Goal: Transaction & Acquisition: Subscribe to service/newsletter

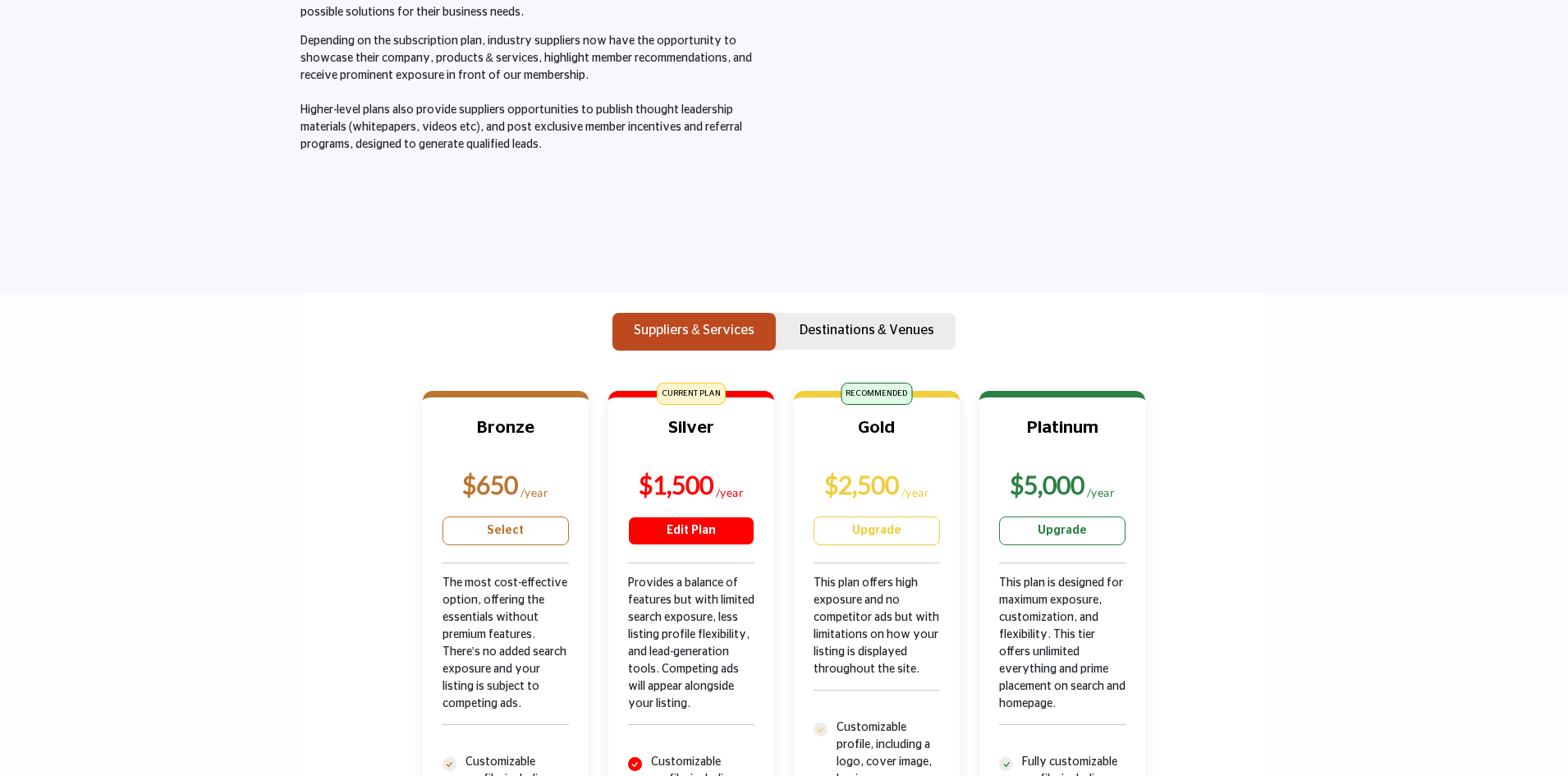
scroll to position [247, 0]
click at [702, 535] on link "Edit Plan" at bounding box center [691, 532] width 127 height 28
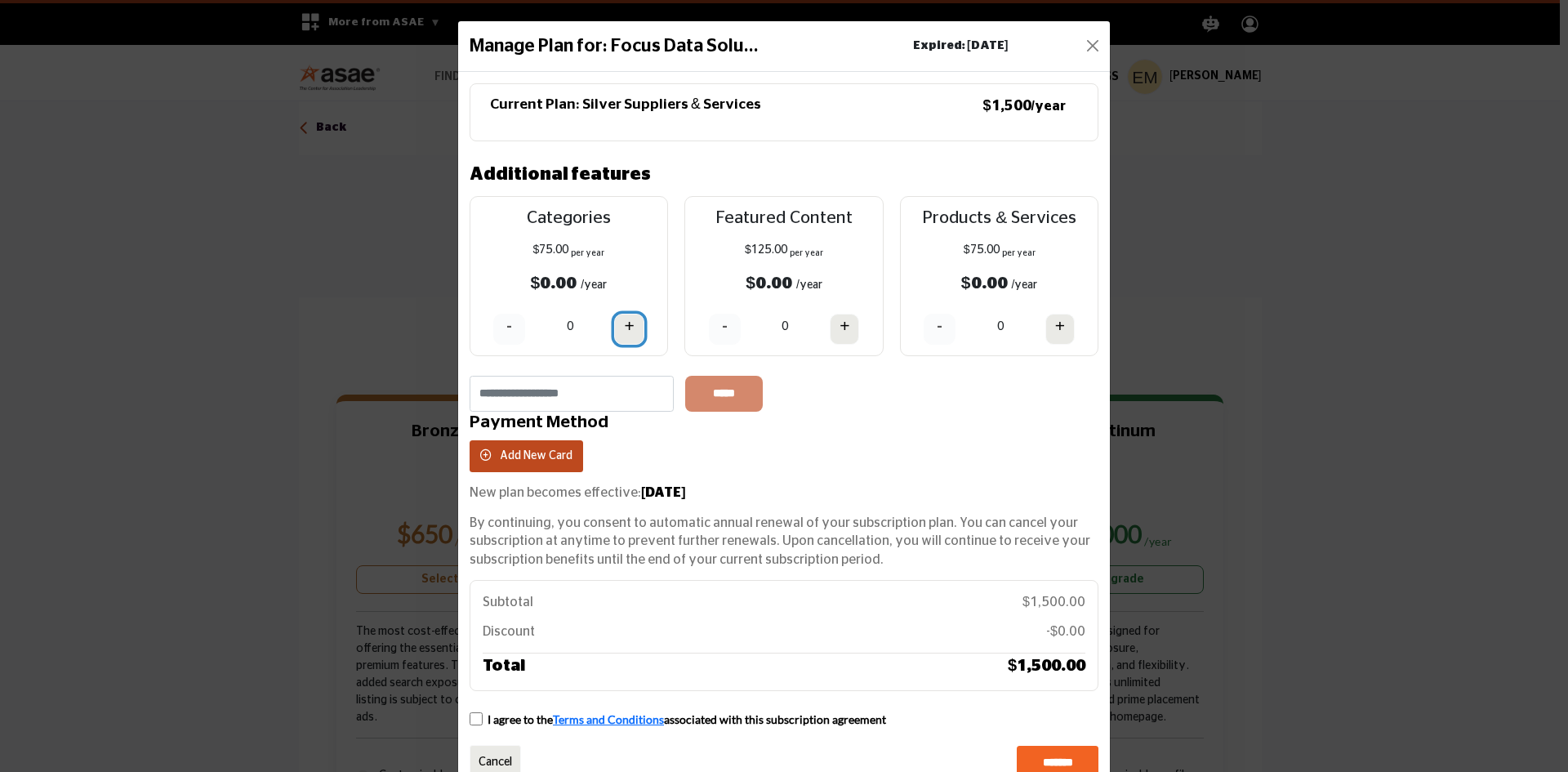
click at [628, 325] on h4 "+" at bounding box center [629, 326] width 10 height 20
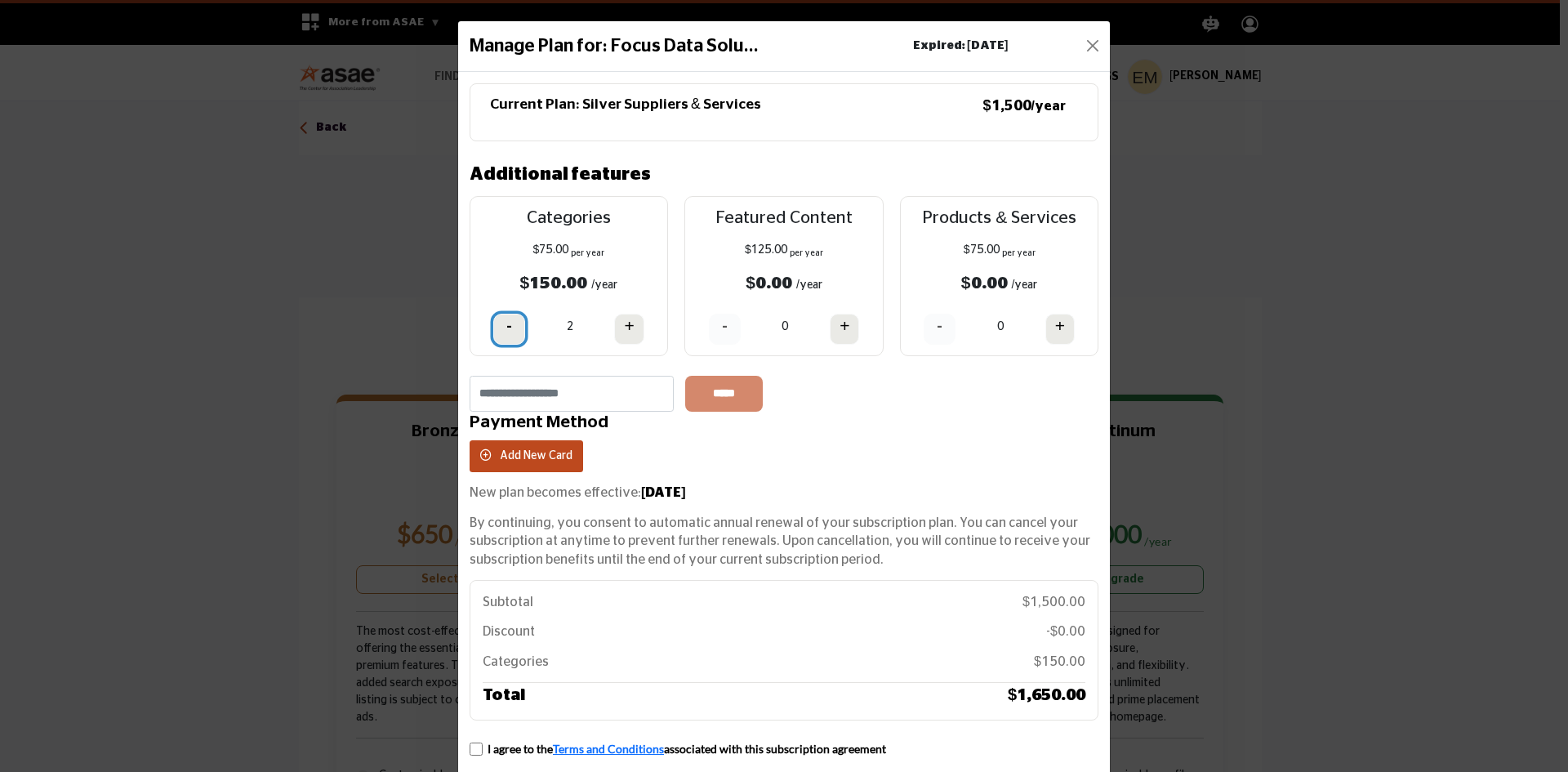
click at [506, 321] on h4 "-" at bounding box center [509, 326] width 5 height 20
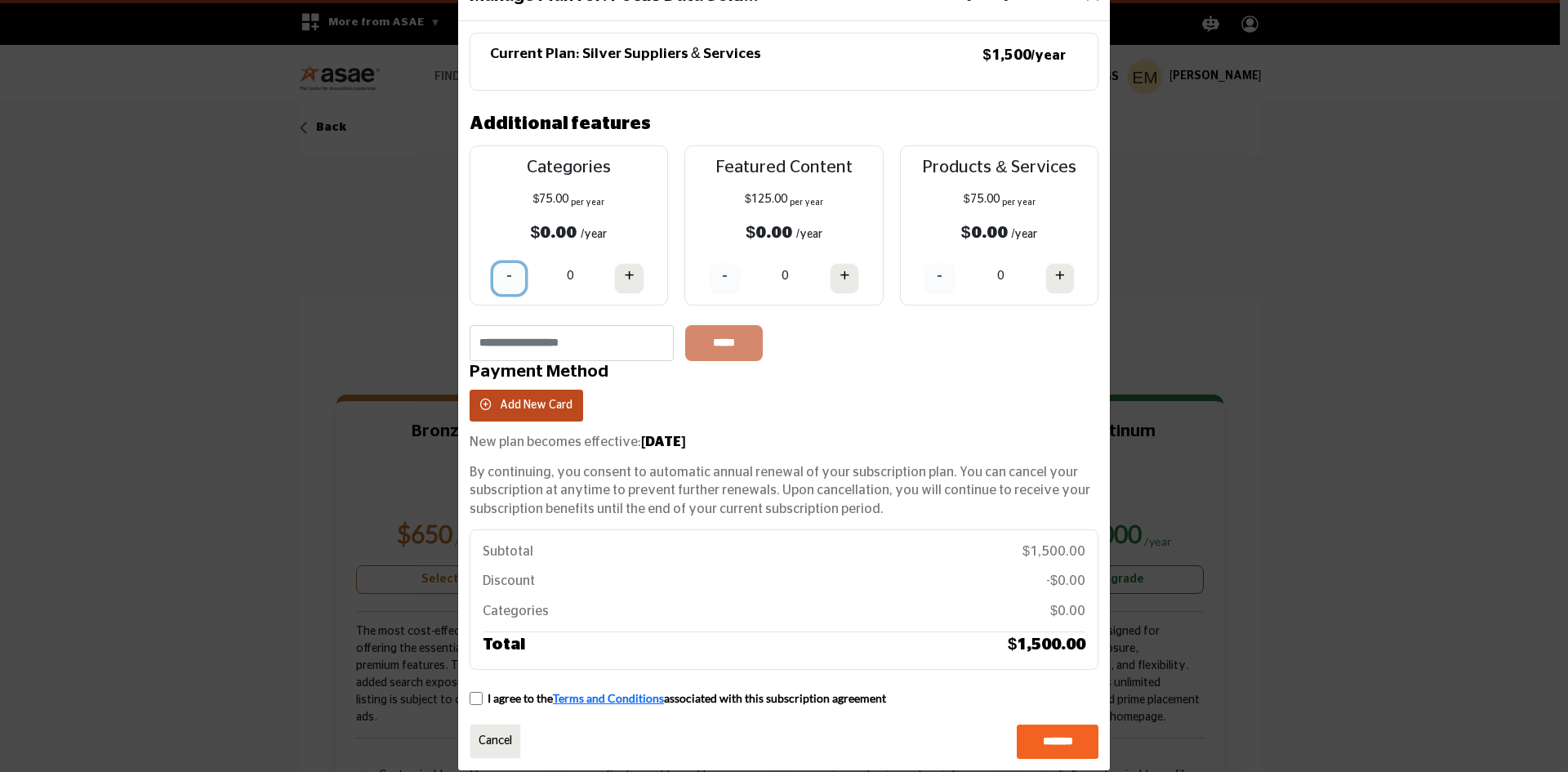
scroll to position [72, 0]
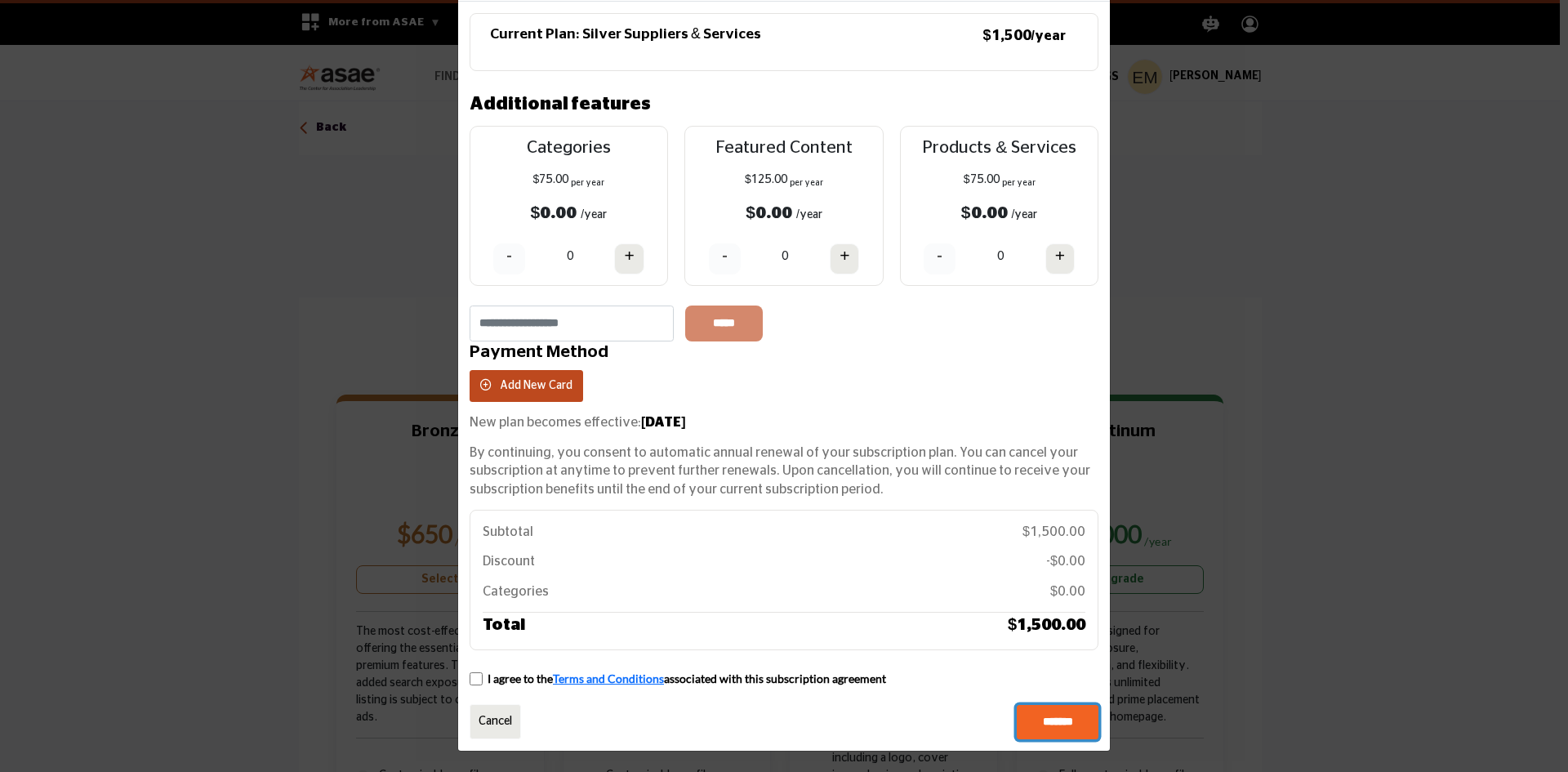
click at [1063, 723] on input "*******" at bounding box center [1057, 722] width 82 height 34
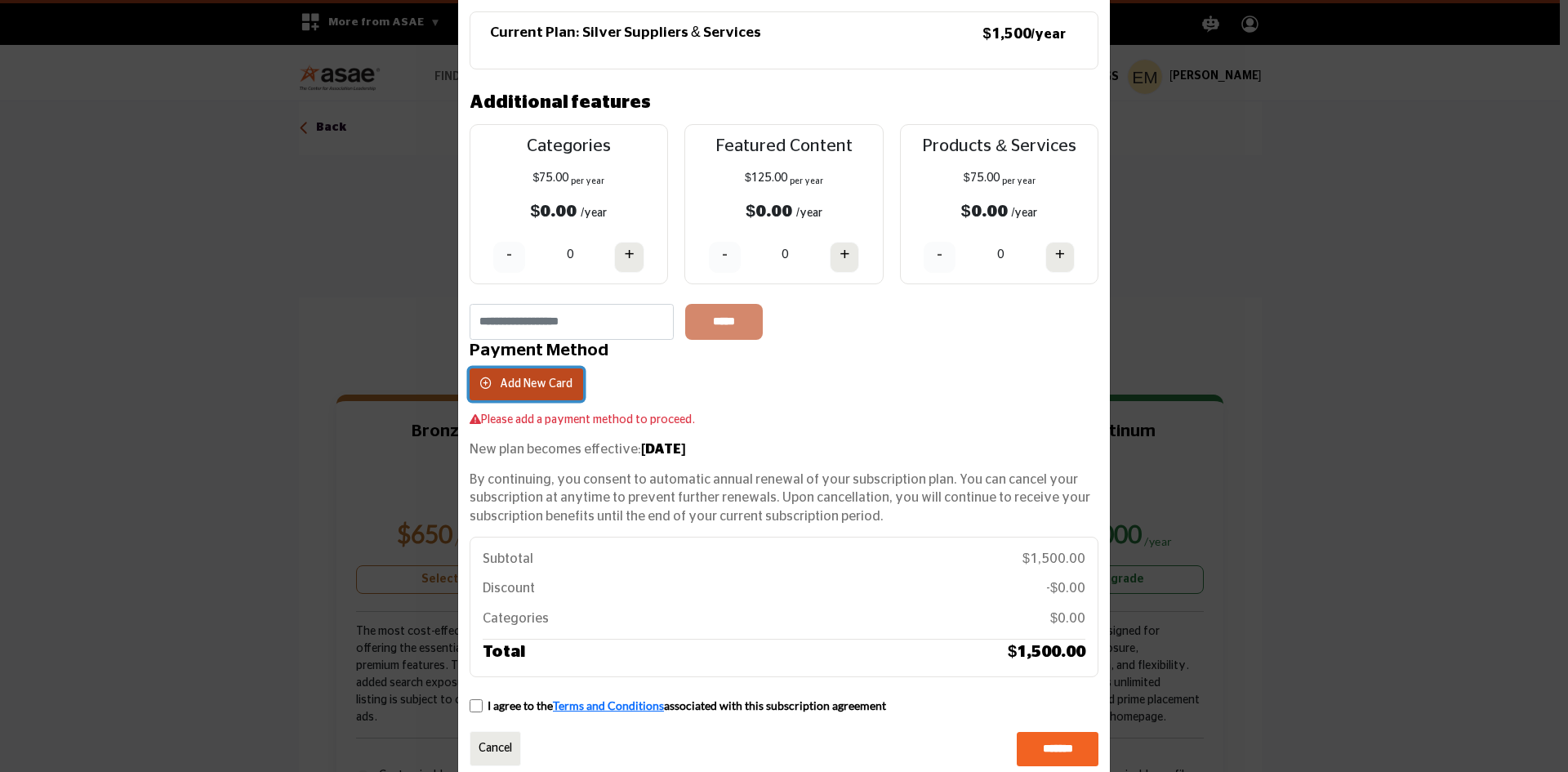
click at [535, 388] on span "Add New Card" at bounding box center [536, 384] width 72 height 11
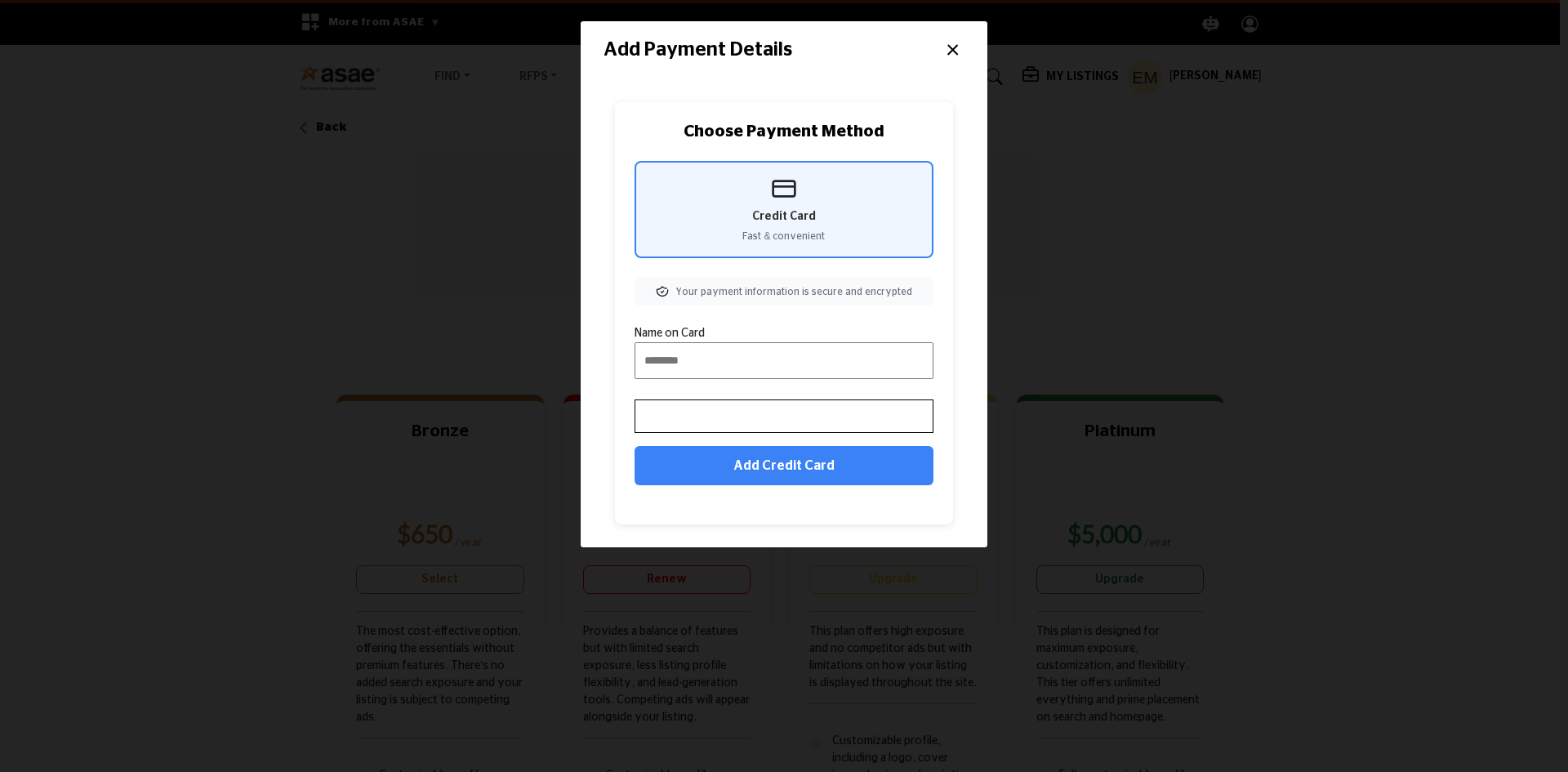
click at [813, 226] on div "Credit Card Fast & convenient" at bounding box center [784, 209] width 299 height 97
click at [773, 360] on input "Name on Card" at bounding box center [784, 361] width 299 height 37
type input "**********"
click at [778, 470] on button "Add Credit Card" at bounding box center [784, 466] width 299 height 39
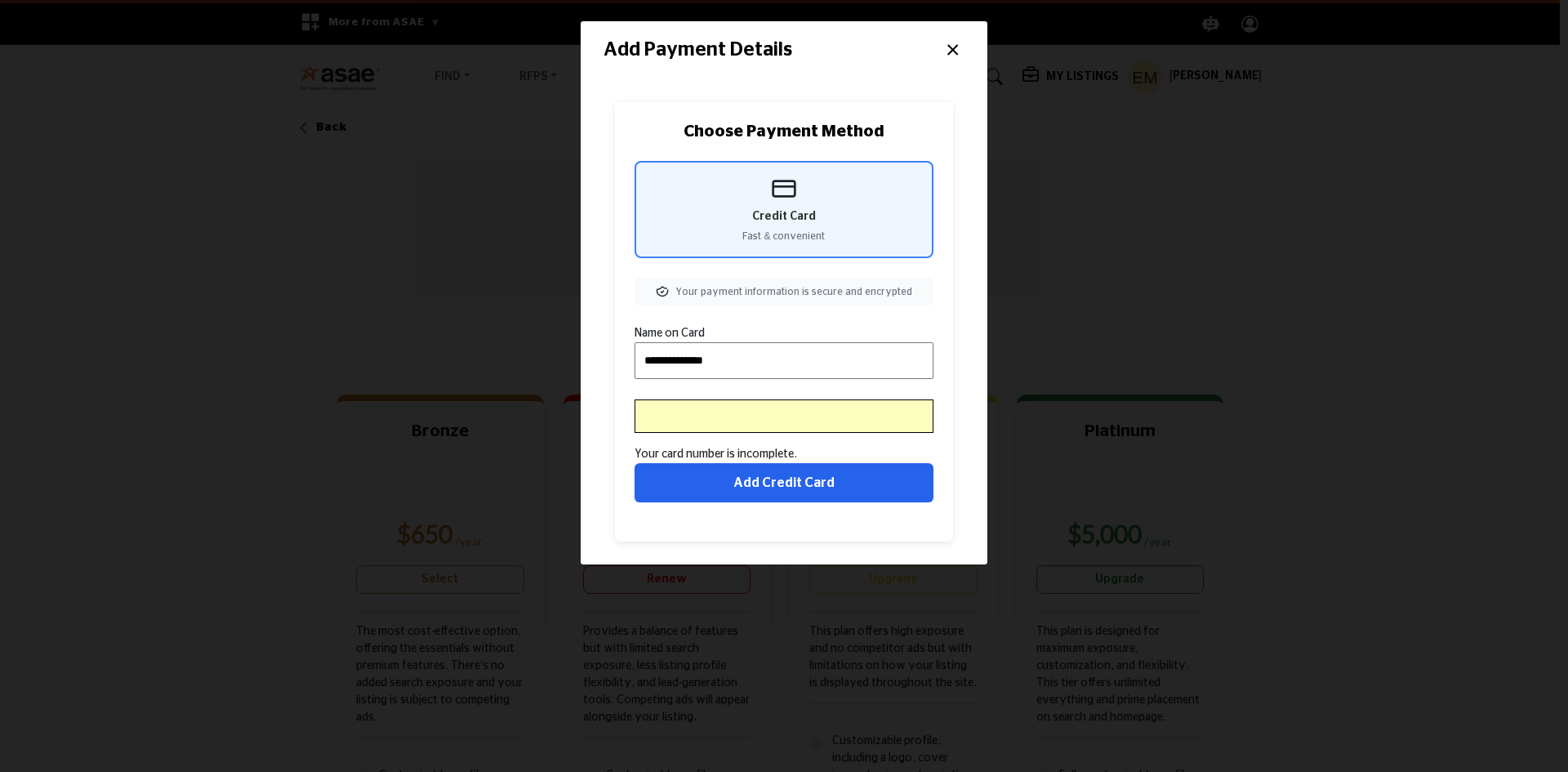
click at [786, 492] on button "Add Credit Card" at bounding box center [784, 483] width 299 height 39
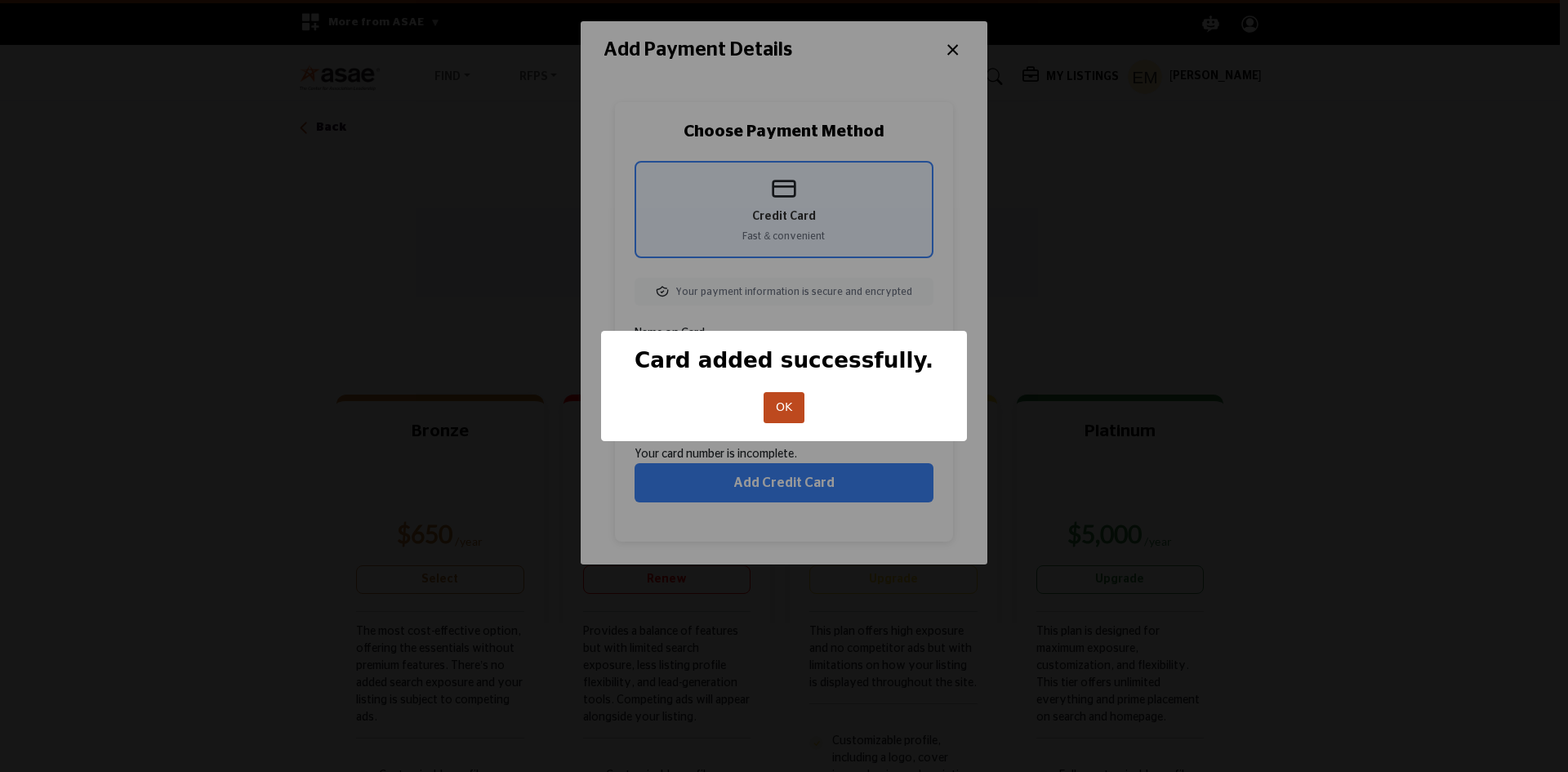
click at [773, 410] on button "OK" at bounding box center [784, 408] width 41 height 32
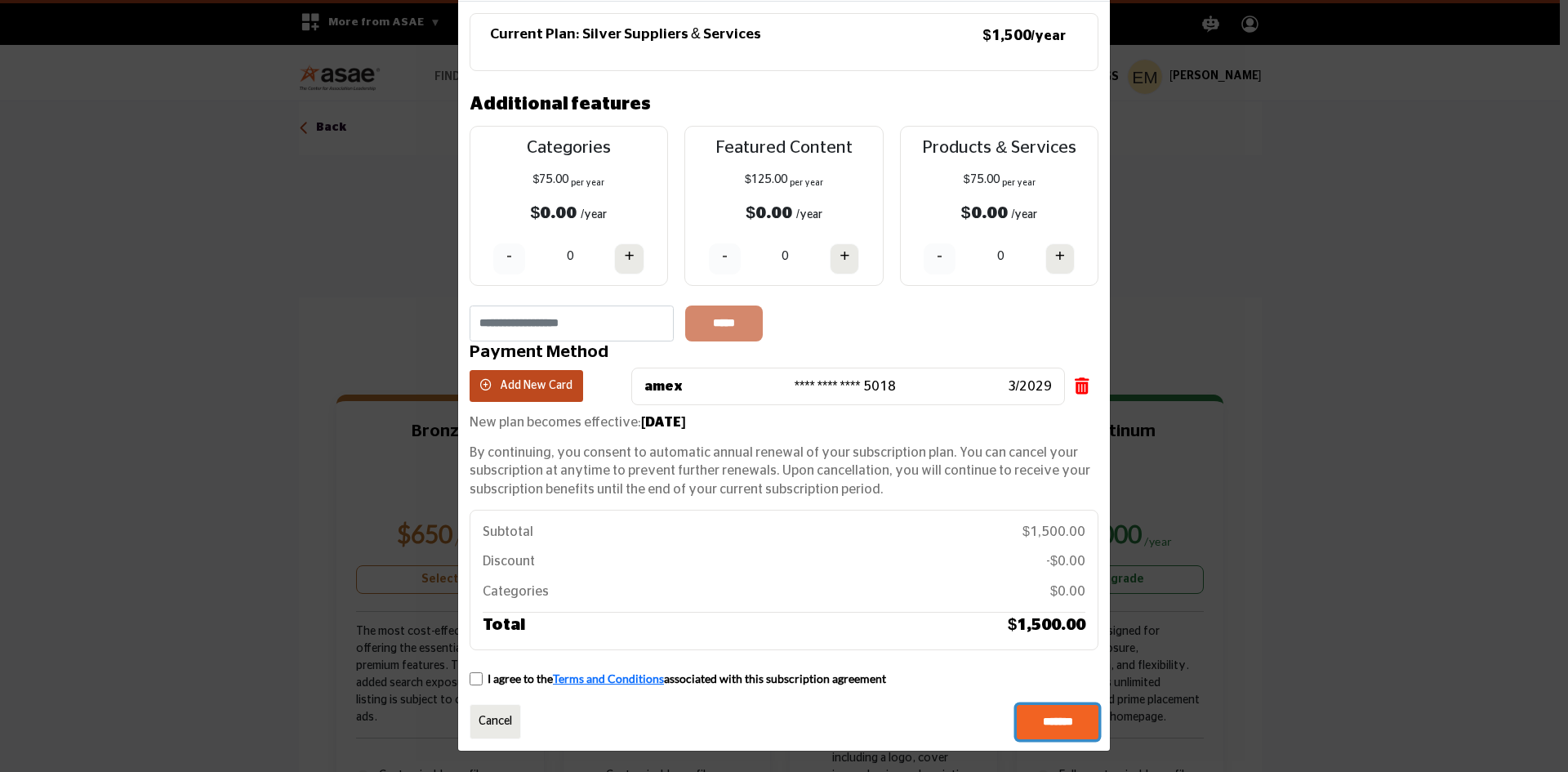
click at [1059, 716] on input "*******" at bounding box center [1057, 722] width 82 height 34
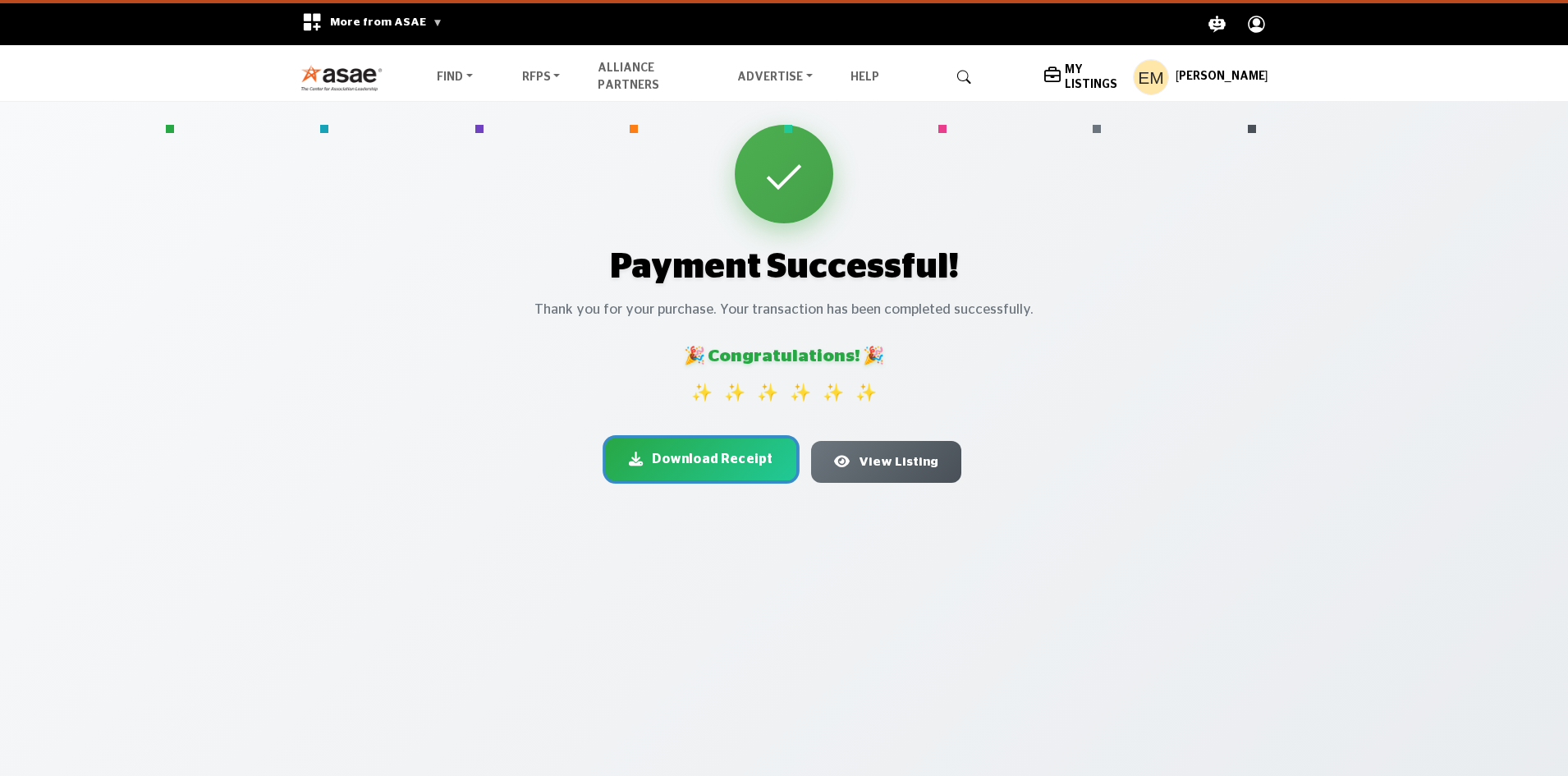
click at [712, 459] on span "Download Receipt" at bounding box center [712, 460] width 121 height 20
click at [904, 466] on span "View Listing" at bounding box center [899, 460] width 82 height 20
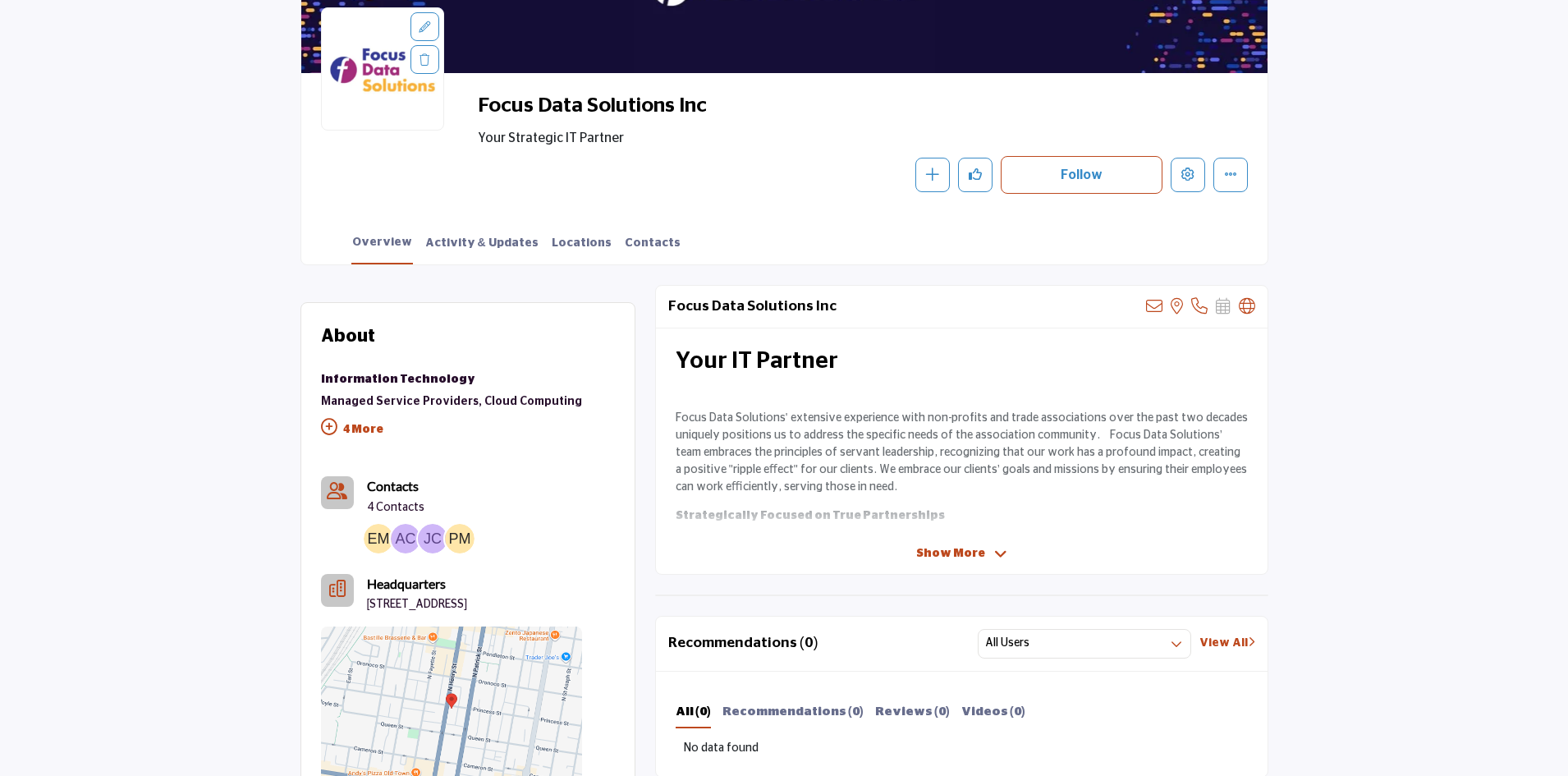
scroll to position [328, 0]
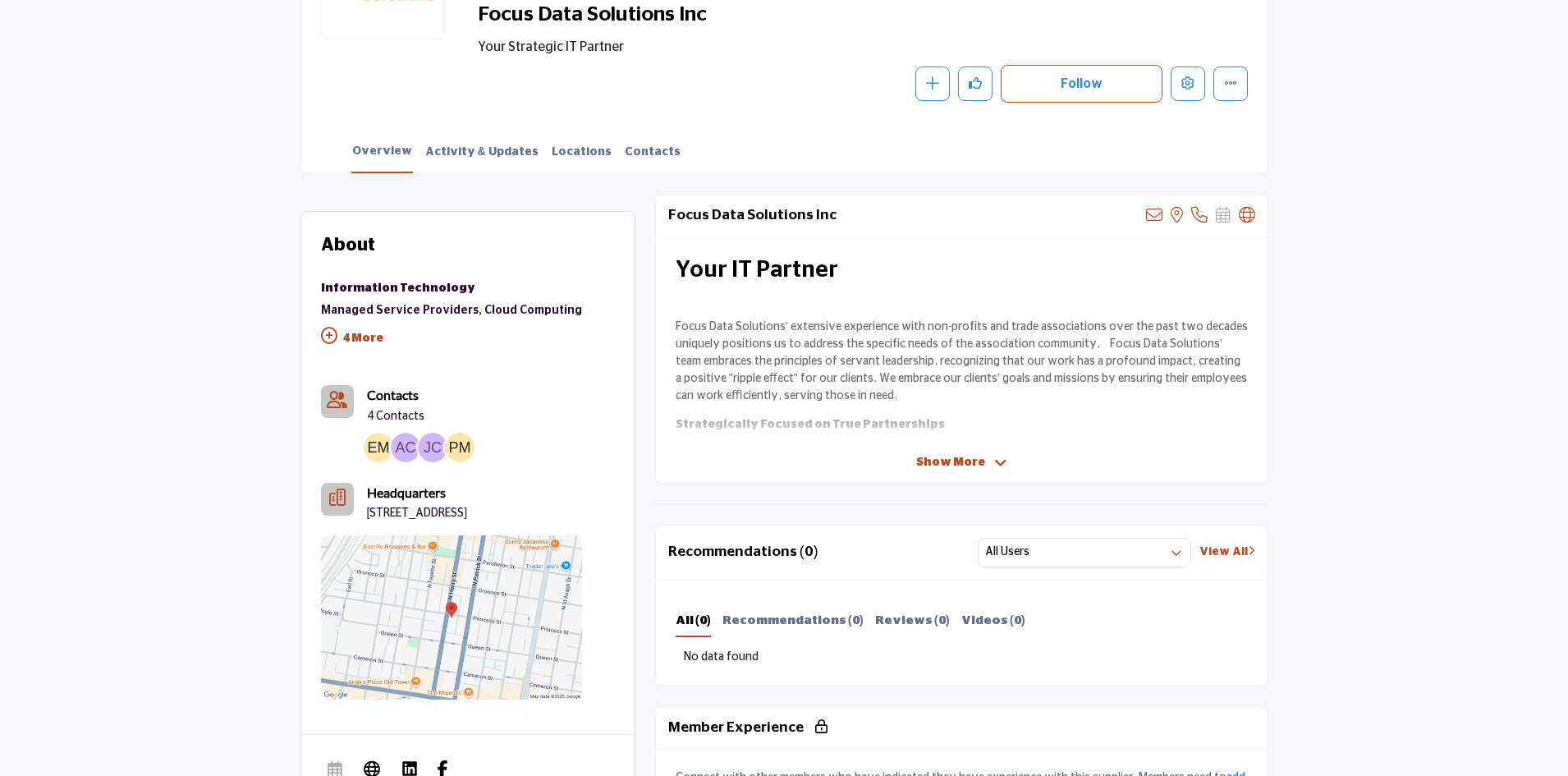
click at [355, 339] on p "4 More" at bounding box center [451, 341] width 261 height 37
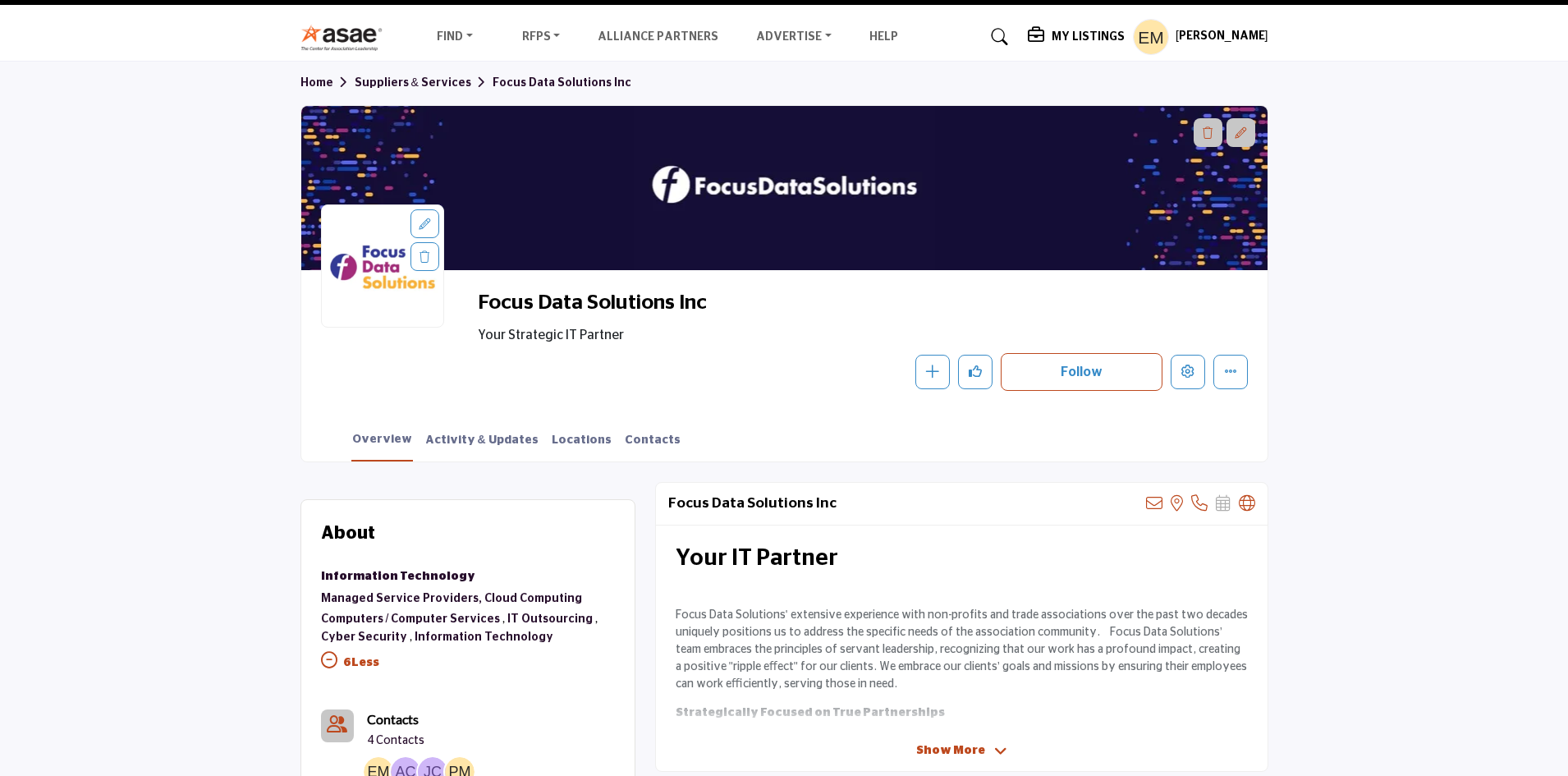
scroll to position [0, 0]
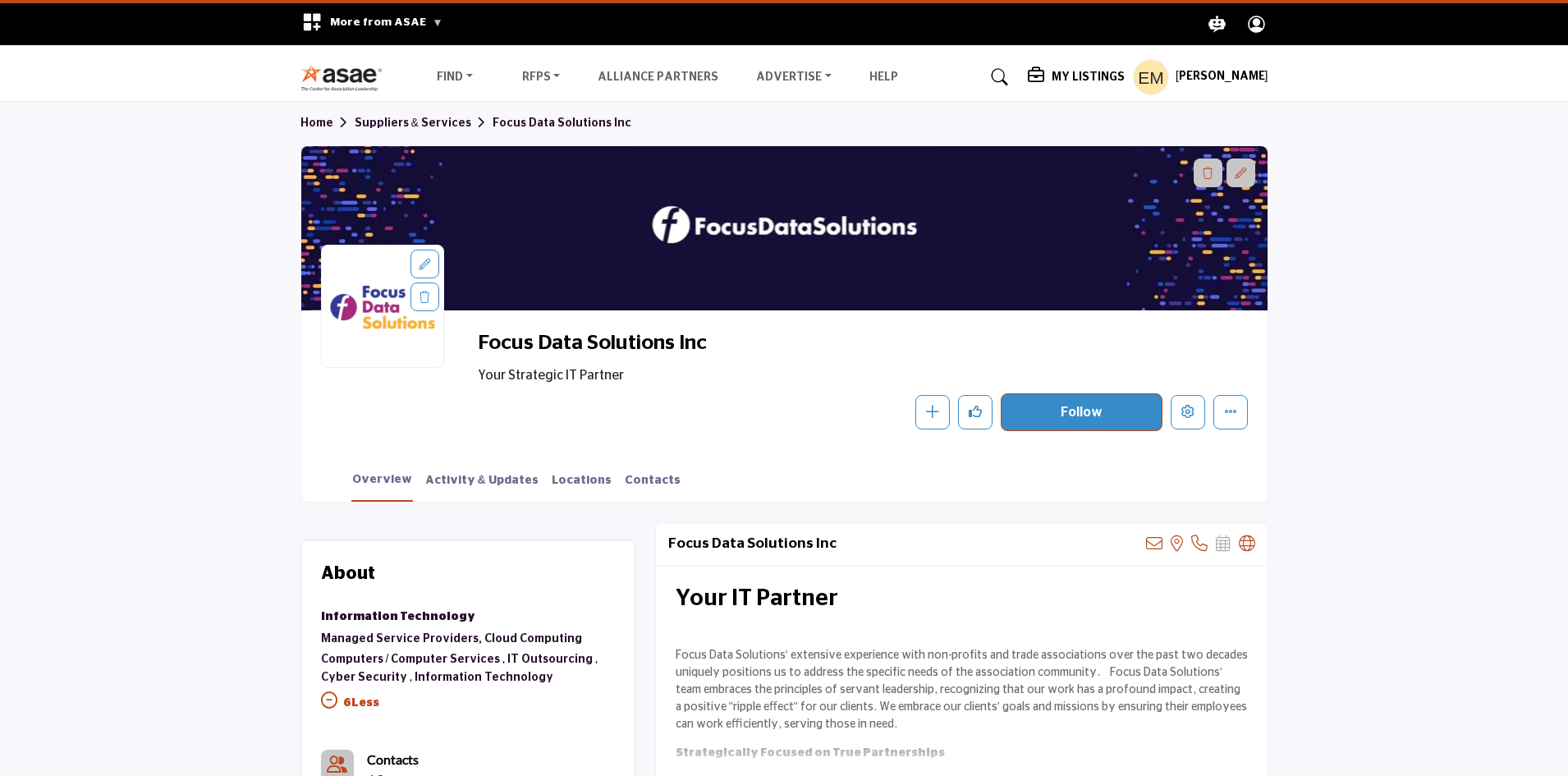
click at [1112, 410] on button "Follow" at bounding box center [1081, 412] width 161 height 38
click at [469, 484] on link "Activity & Updates" at bounding box center [482, 487] width 115 height 28
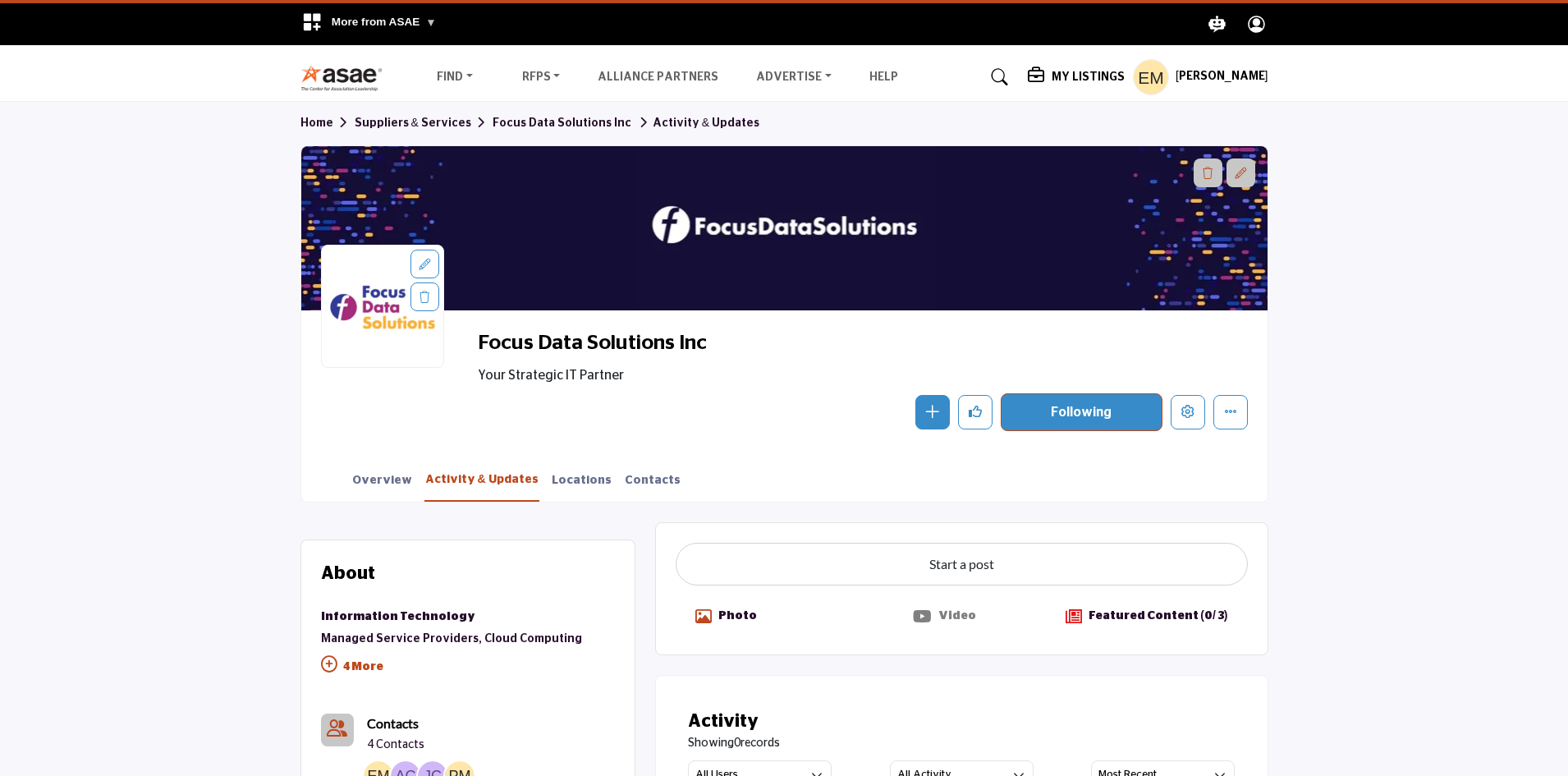
click at [486, 480] on link "Activity & Updates" at bounding box center [482, 487] width 115 height 30
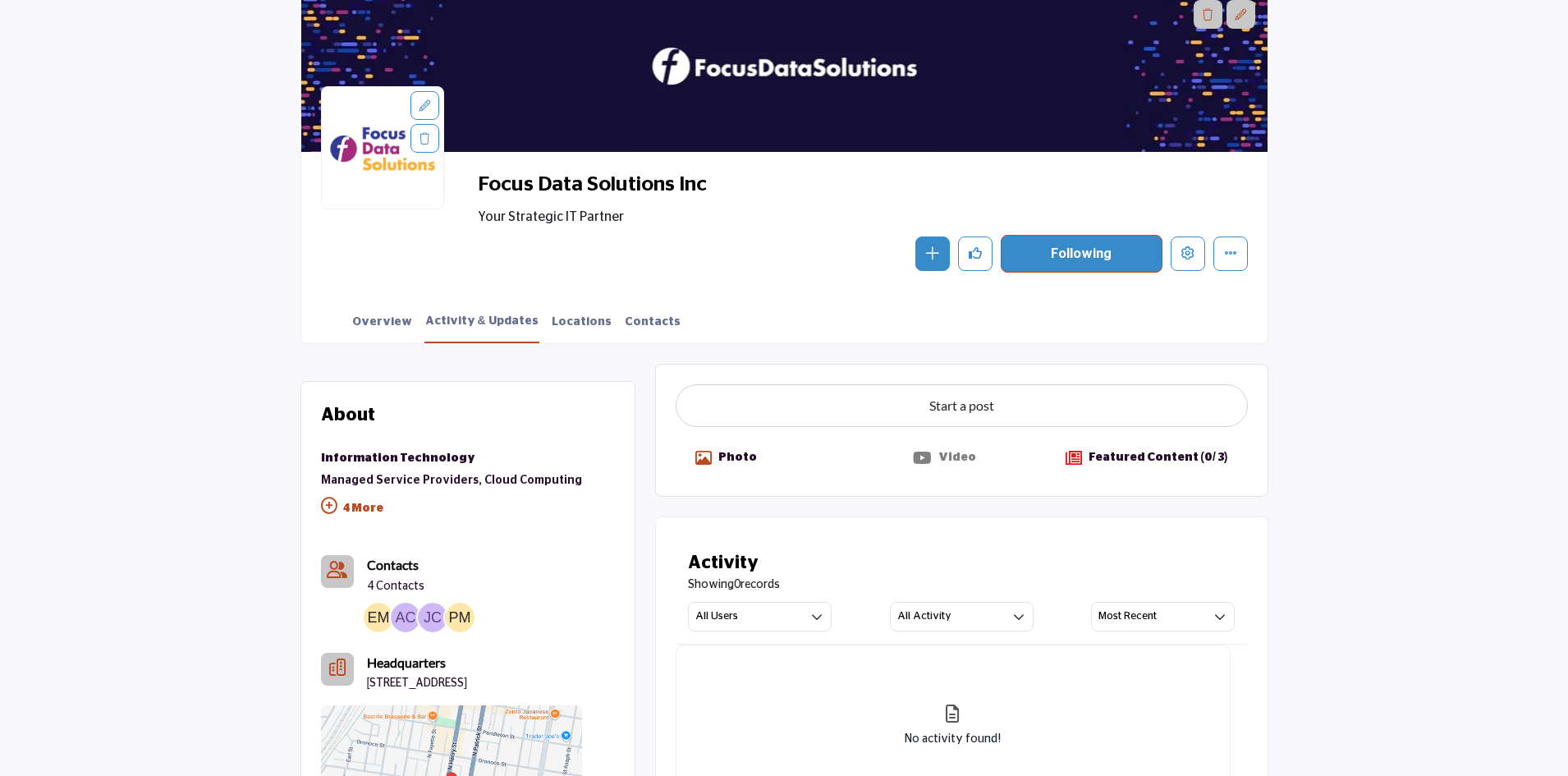
scroll to position [164, 0]
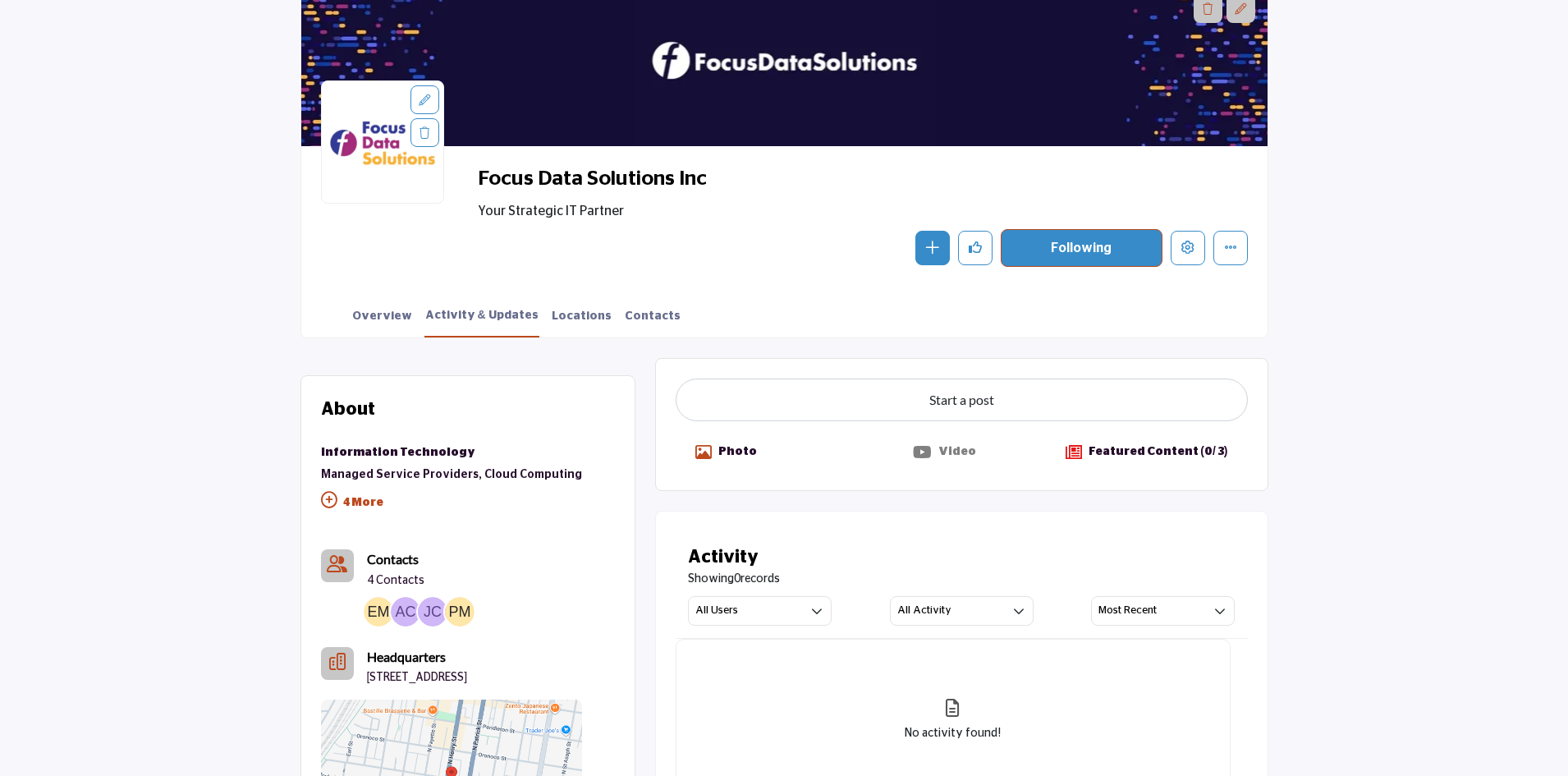
click at [1138, 447] on p "Featured Content (0 / 3)" at bounding box center [1158, 451] width 139 height 17
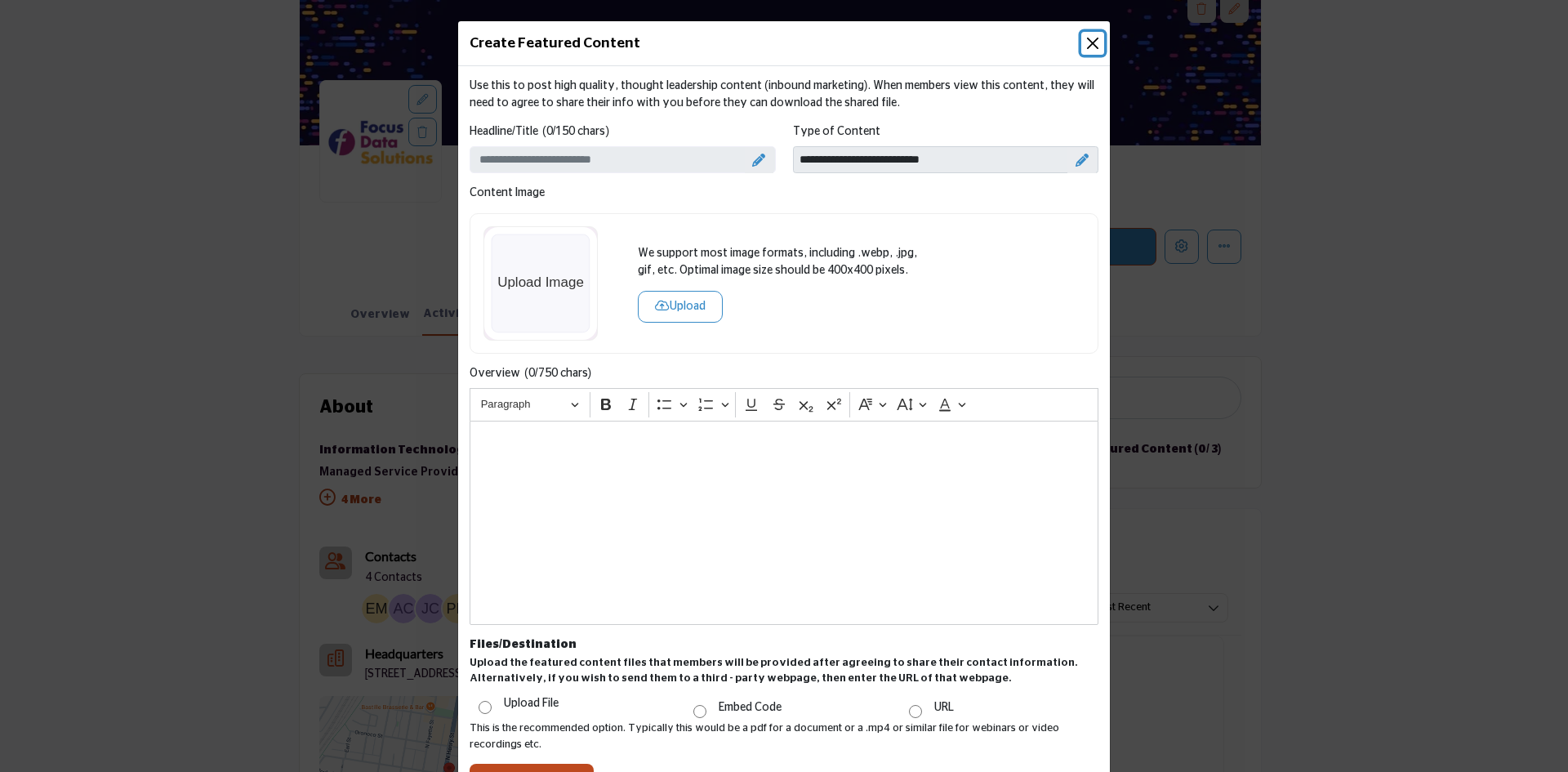
click at [1087, 41] on button "Close" at bounding box center [1093, 43] width 23 height 23
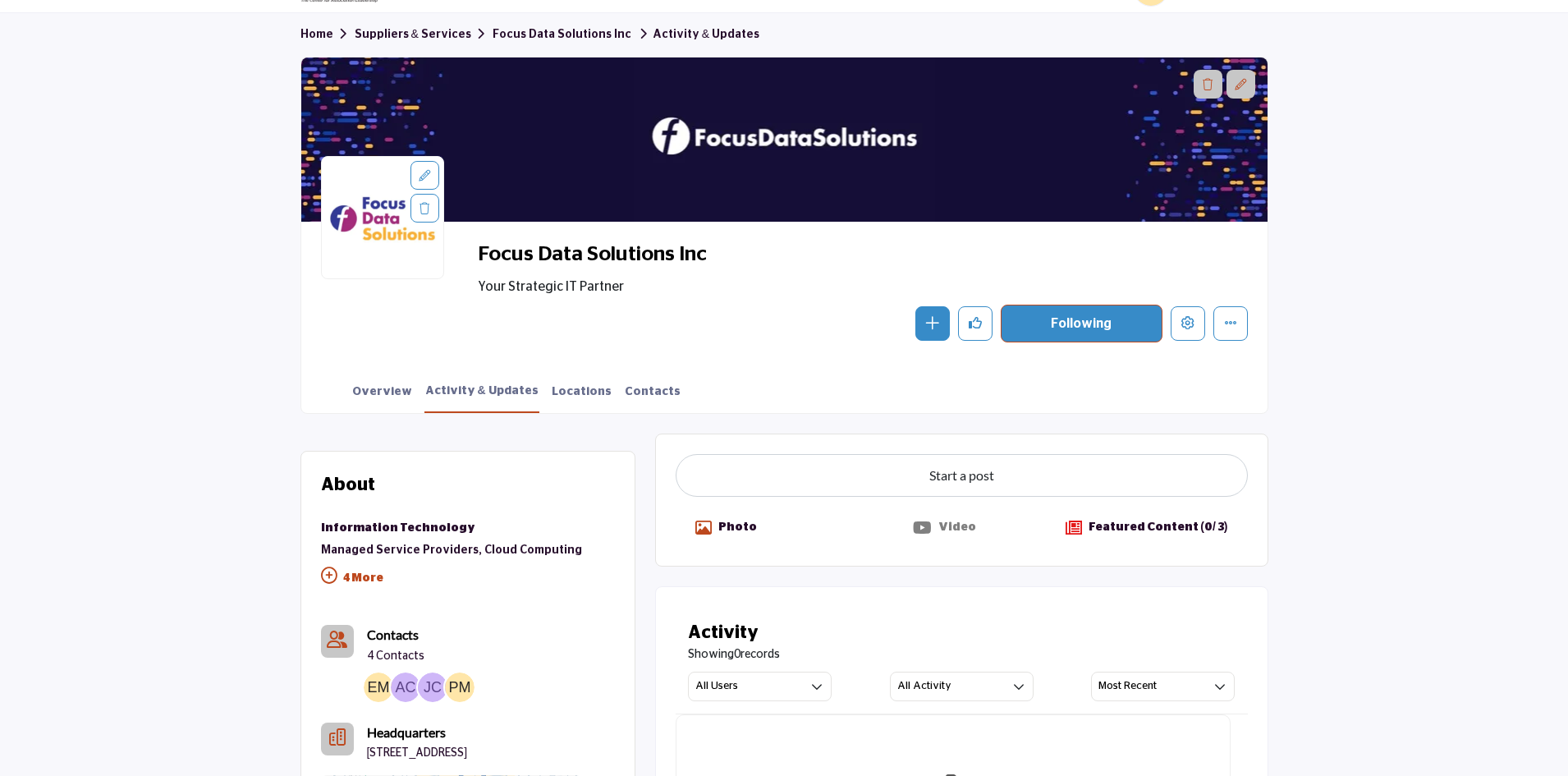
scroll to position [0, 0]
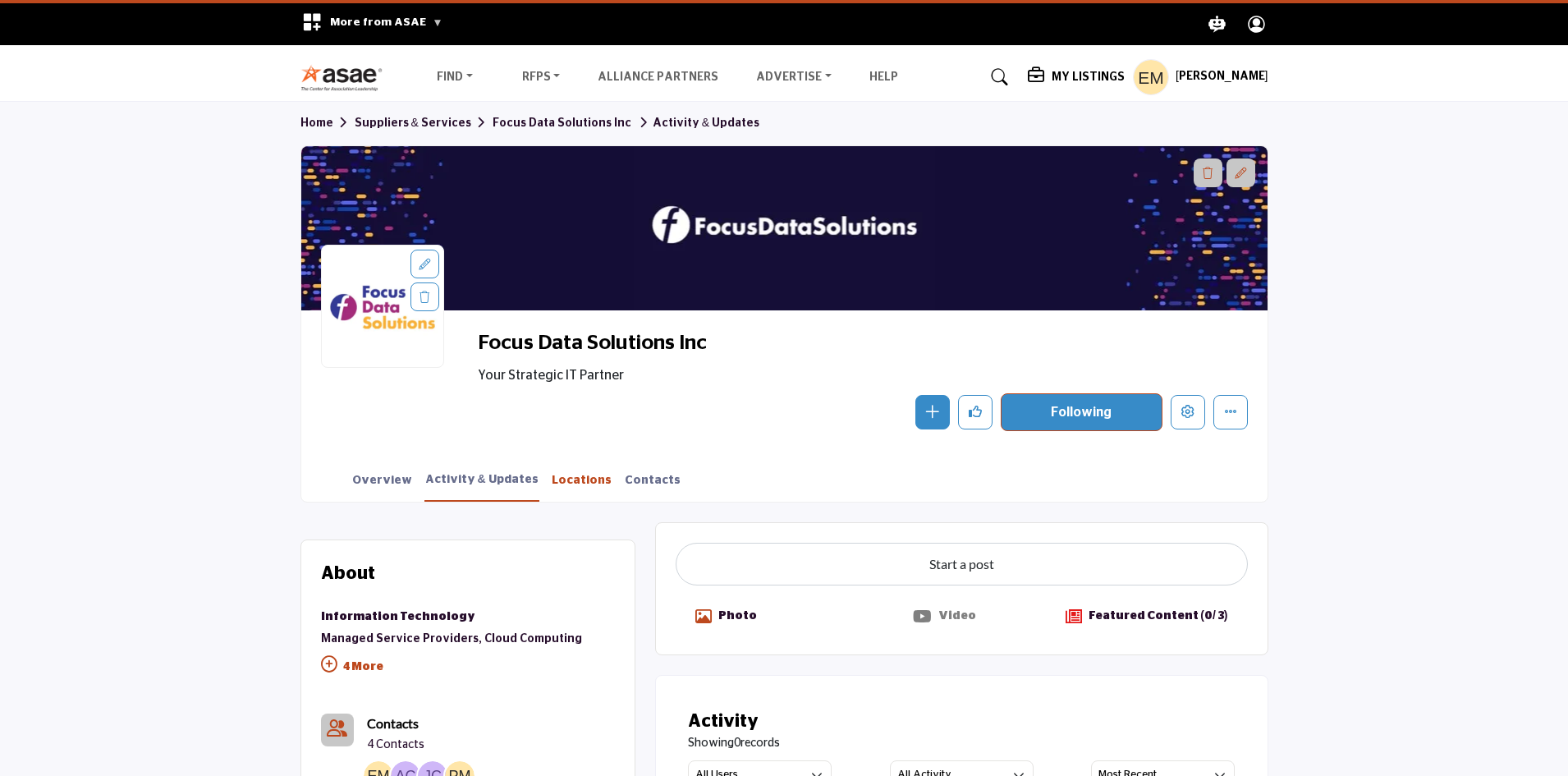
click at [566, 476] on link "Locations" at bounding box center [581, 487] width 61 height 28
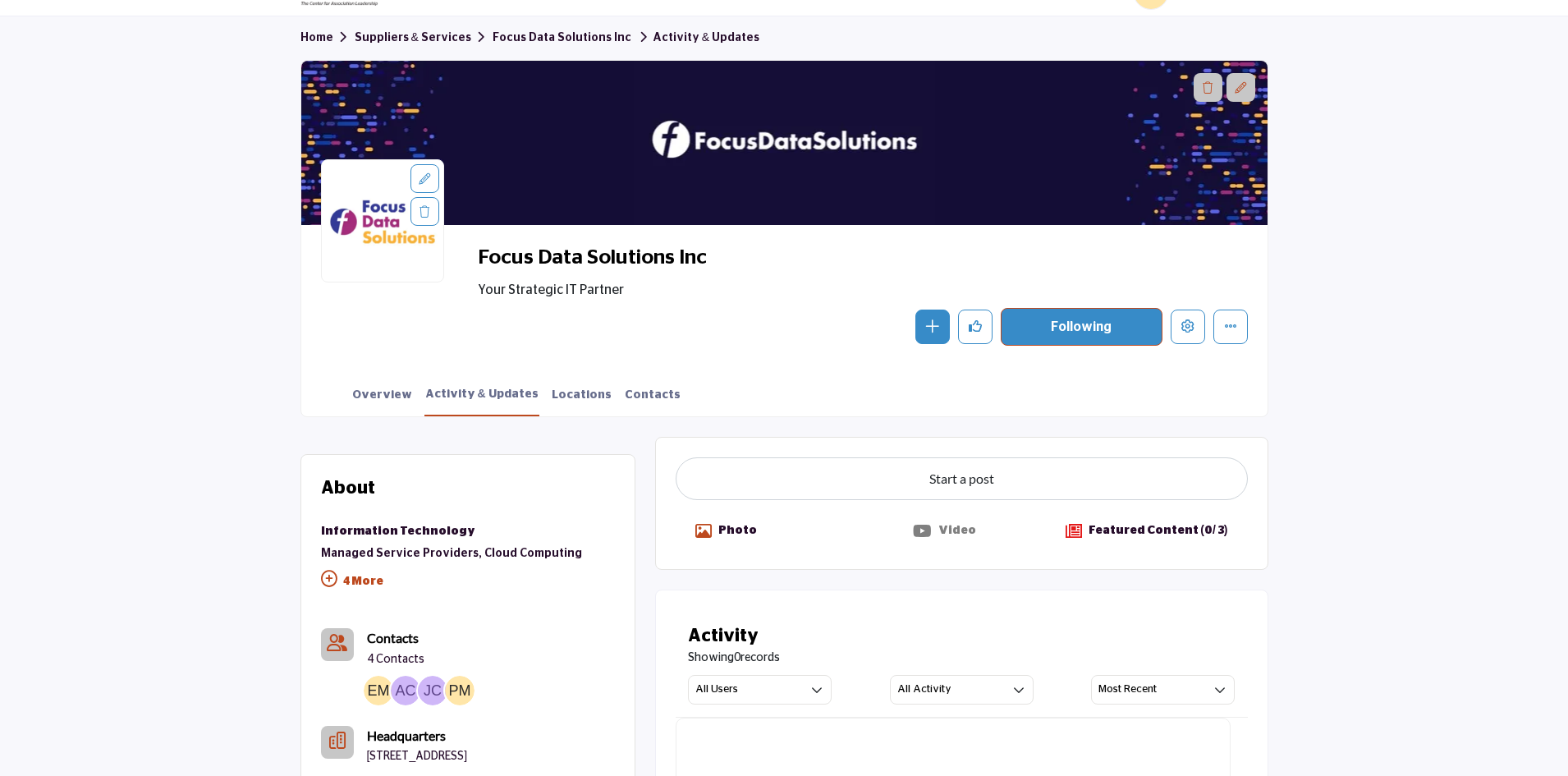
scroll to position [164, 0]
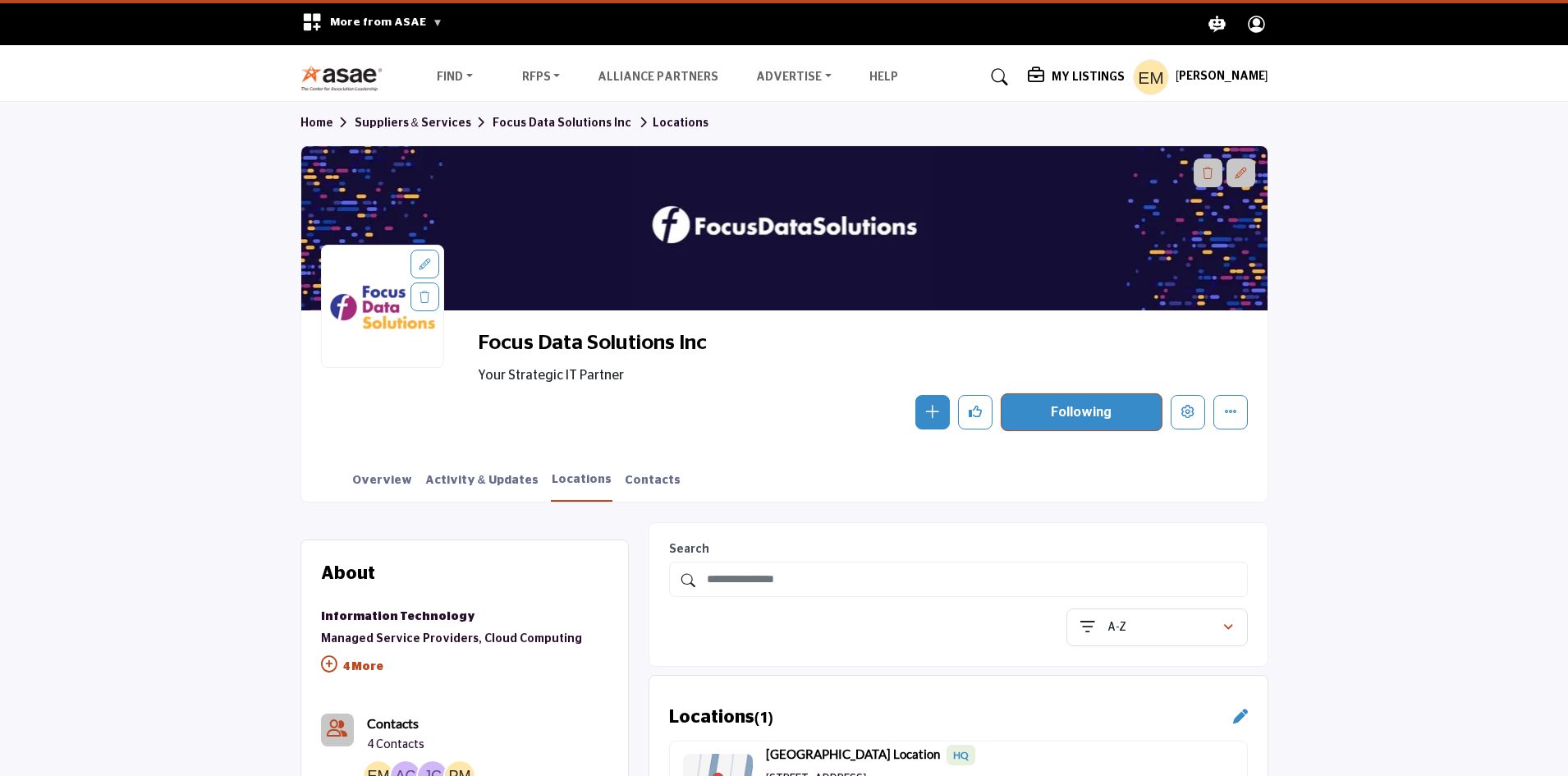
click at [1079, 82] on h5 "My Listings" at bounding box center [1088, 77] width 73 height 15
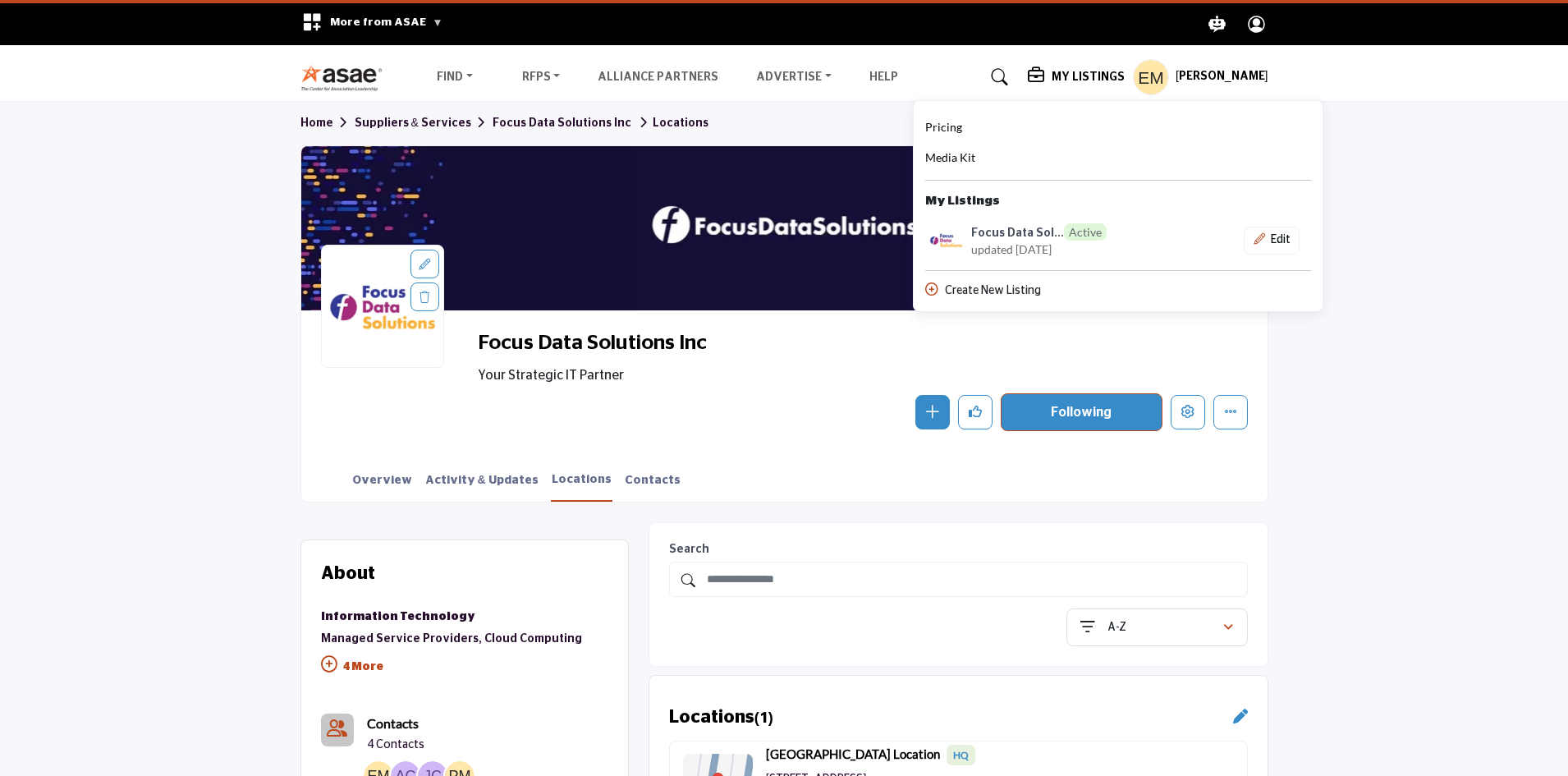
click at [1391, 302] on section "Home Suppliers & Services Focus Data Solutions Inc Locations Focus Data Solutio…" at bounding box center [784, 302] width 1568 height 401
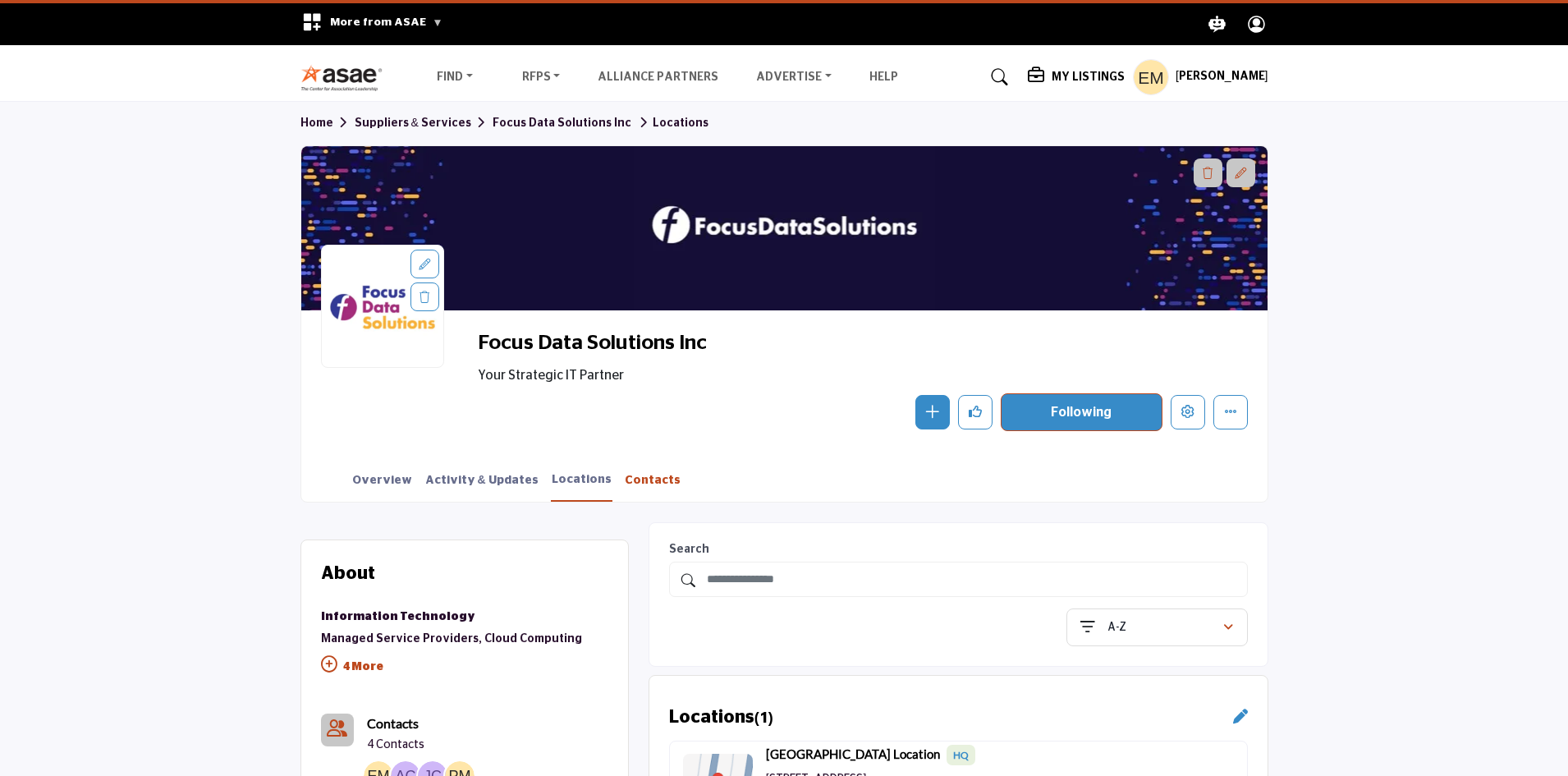
click at [624, 479] on link "Contacts" at bounding box center [652, 487] width 58 height 28
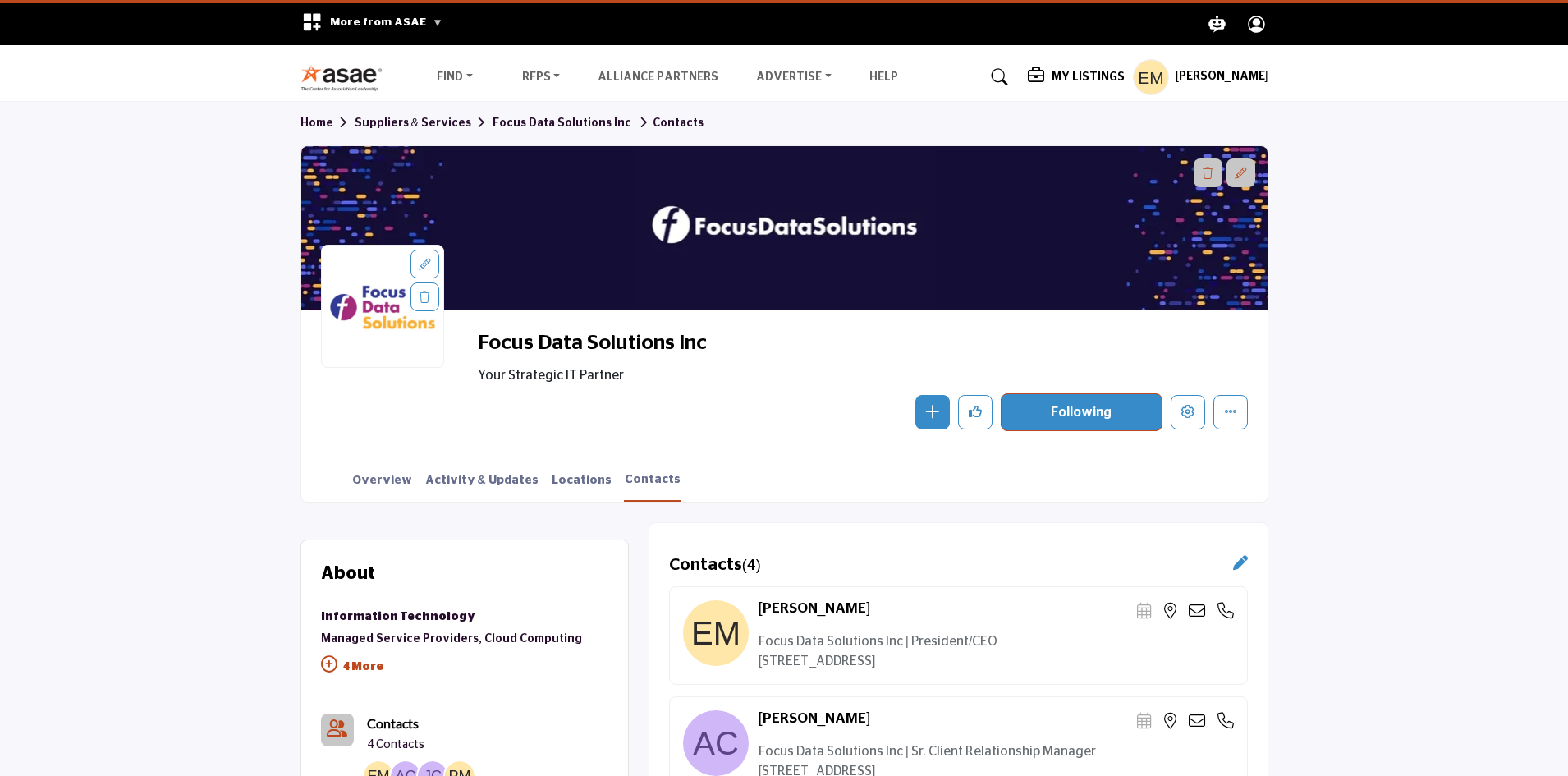
click at [593, 262] on div at bounding box center [784, 228] width 966 height 164
click at [1088, 80] on h5 "My Listings" at bounding box center [1088, 77] width 73 height 15
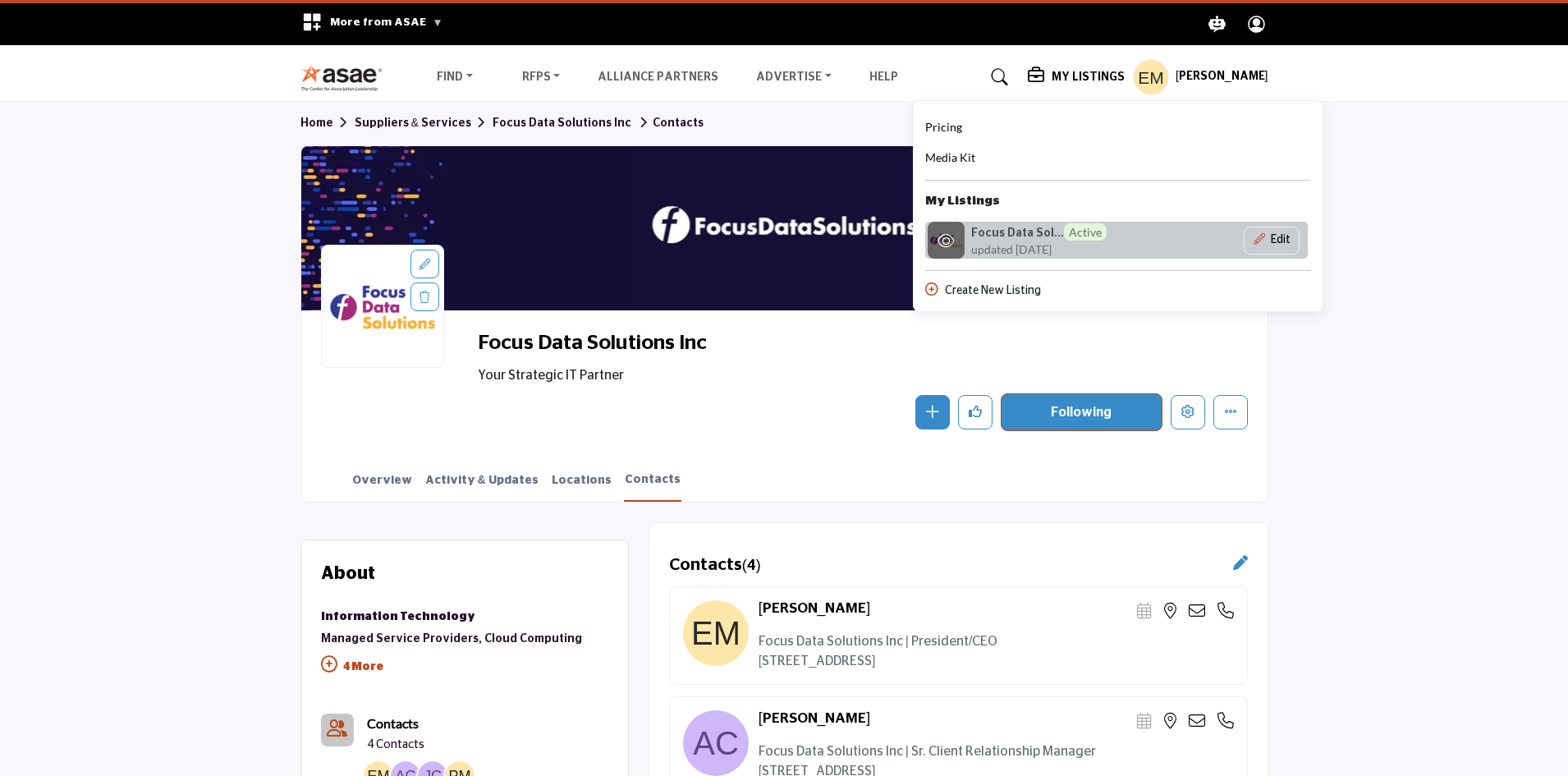
click at [1034, 231] on h6 "Focus Data Sol... Active" at bounding box center [1039, 231] width 136 height 17
